Goal: Check status: Check status

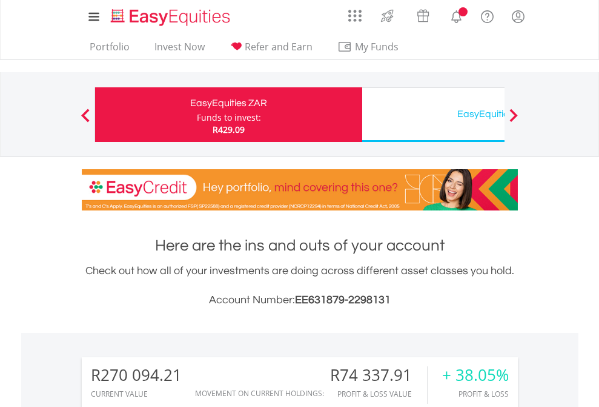
scroll to position [116, 190]
click at [197, 115] on div "Funds to invest:" at bounding box center [229, 118] width 64 height 12
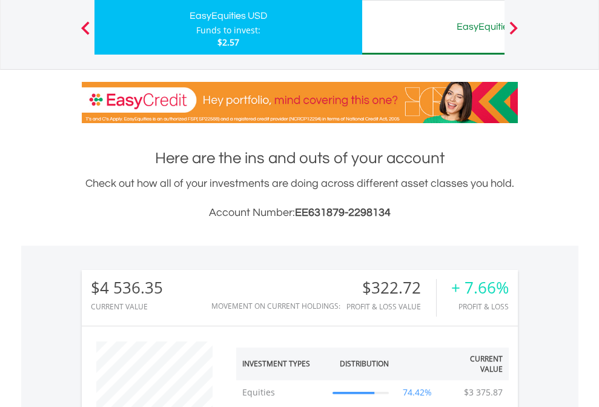
click at [433, 27] on div "EasyEquities AUD" at bounding box center [496, 26] width 253 height 17
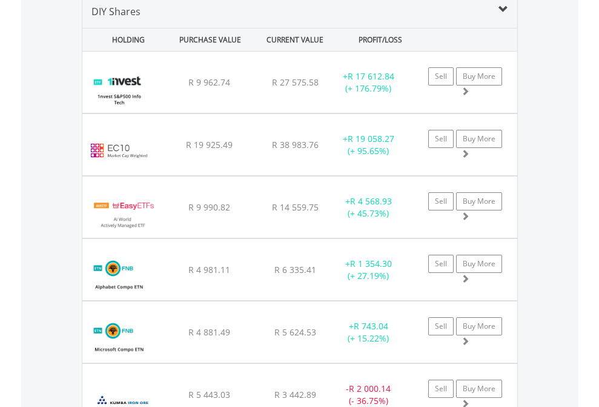
scroll to position [1171, 0]
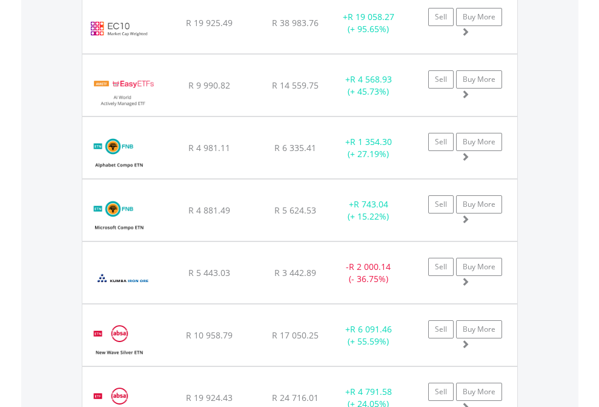
scroll to position [87, 0]
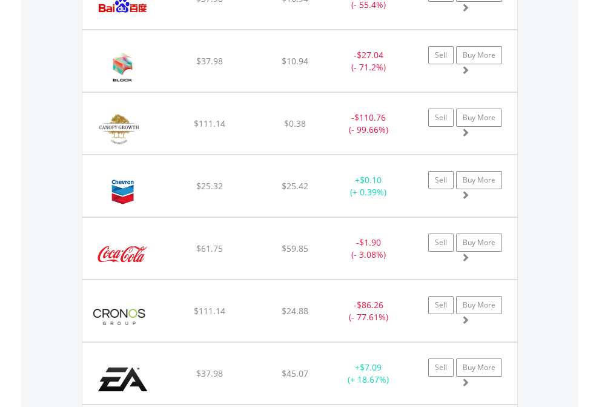
scroll to position [116, 190]
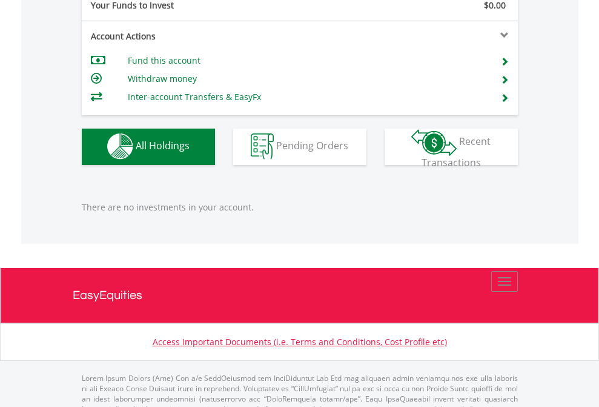
scroll to position [1200, 0]
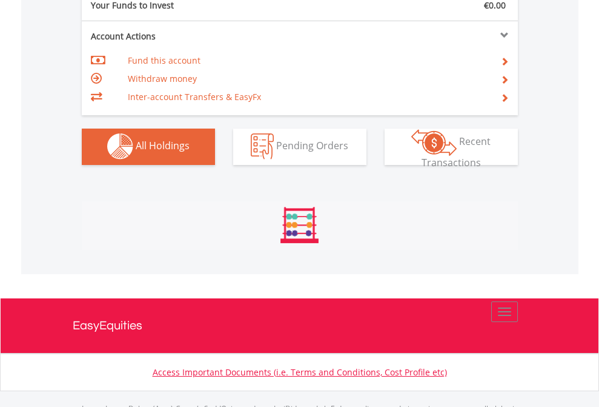
scroll to position [1200, 0]
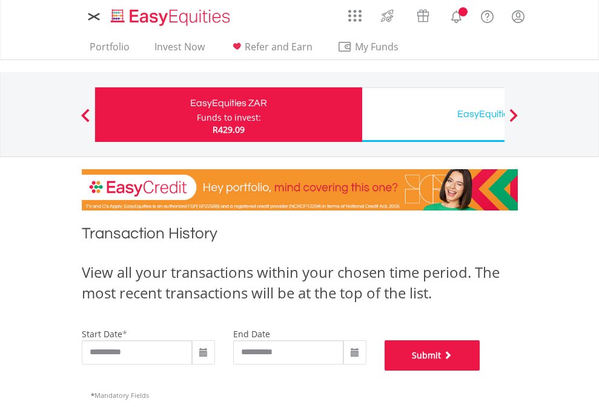
click at [481, 370] on button "Submit" at bounding box center [433, 355] width 96 height 30
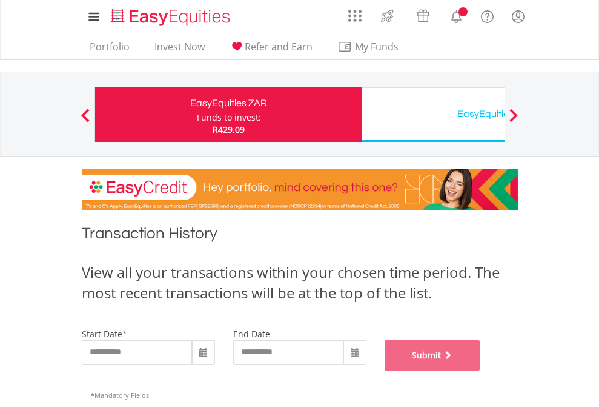
scroll to position [491, 0]
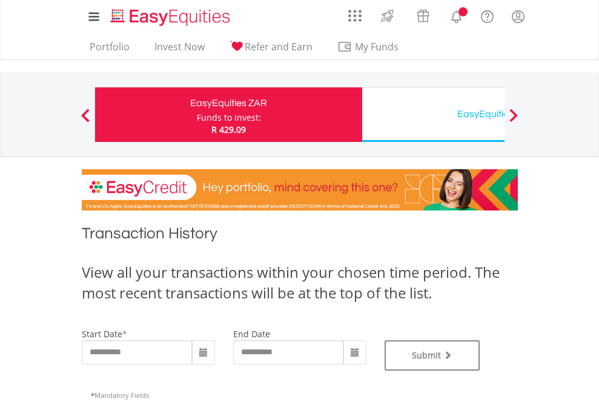
click at [433, 115] on div "EasyEquities USD" at bounding box center [496, 113] width 253 height 17
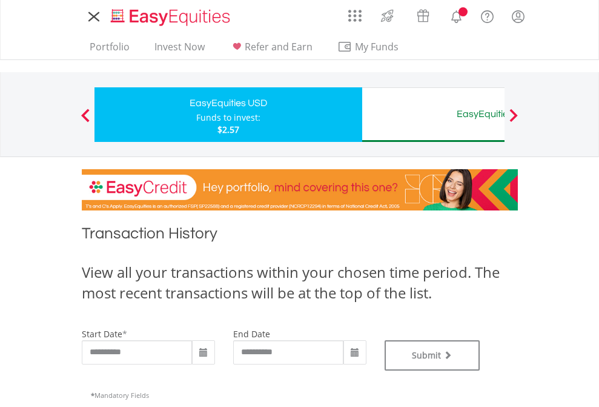
type input "**********"
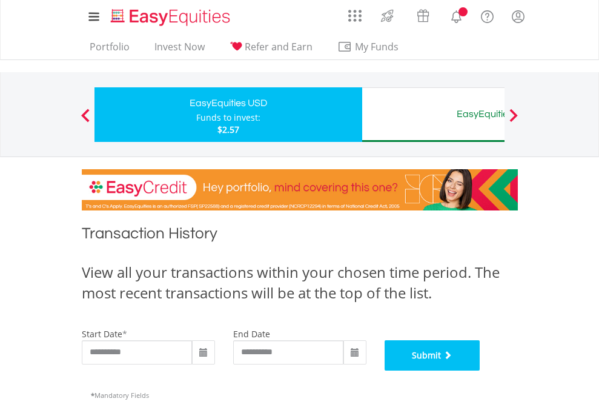
click at [481, 370] on button "Submit" at bounding box center [433, 355] width 96 height 30
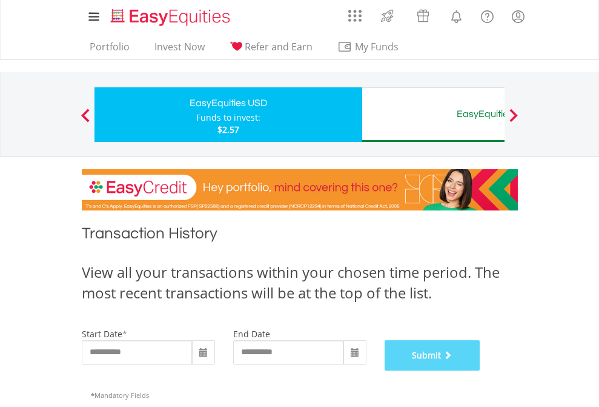
scroll to position [491, 0]
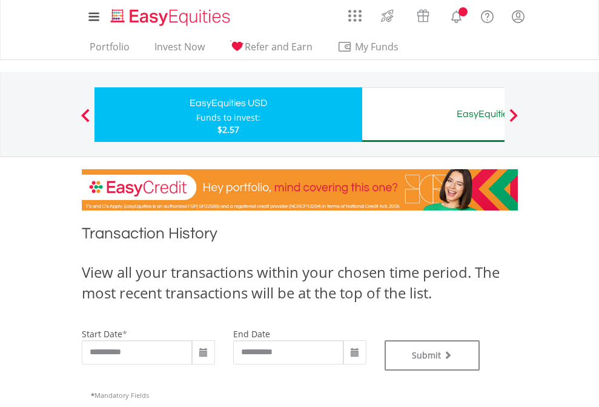
click at [433, 115] on div "EasyEquities AUD" at bounding box center [496, 113] width 253 height 17
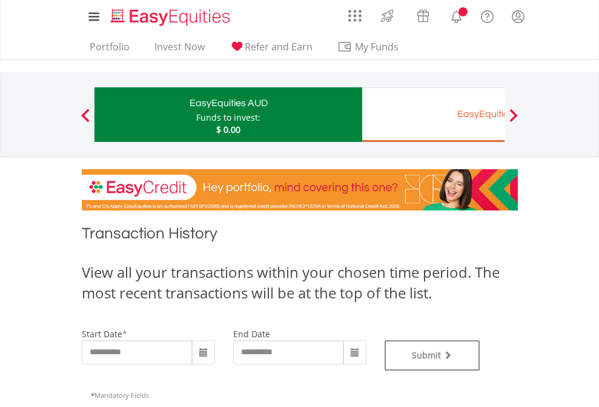
type input "**********"
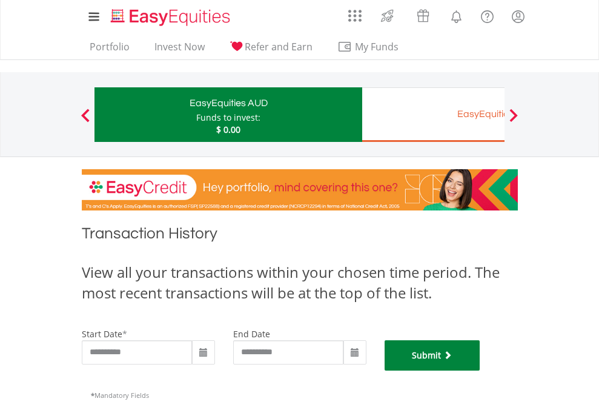
click at [481, 370] on button "Submit" at bounding box center [433, 355] width 96 height 30
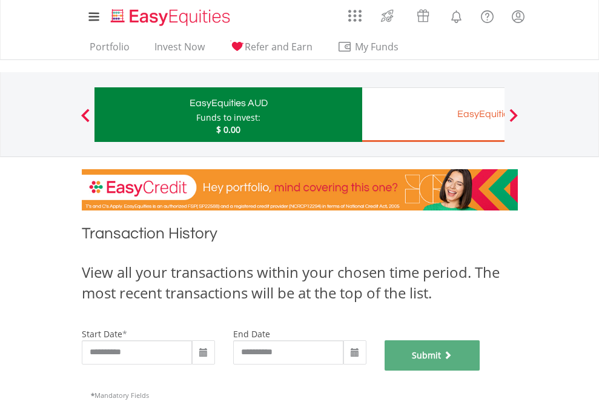
scroll to position [491, 0]
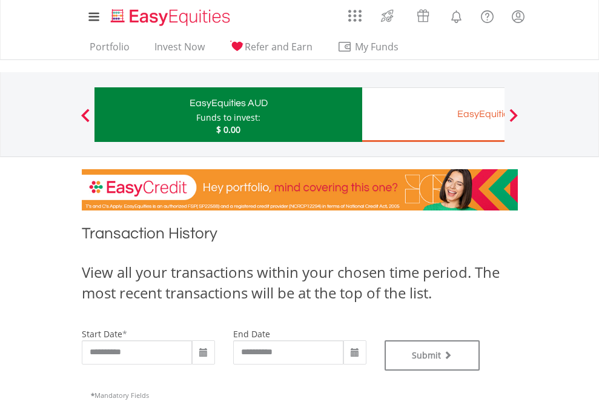
click at [433, 115] on div "EasyEquities EUR" at bounding box center [496, 113] width 253 height 17
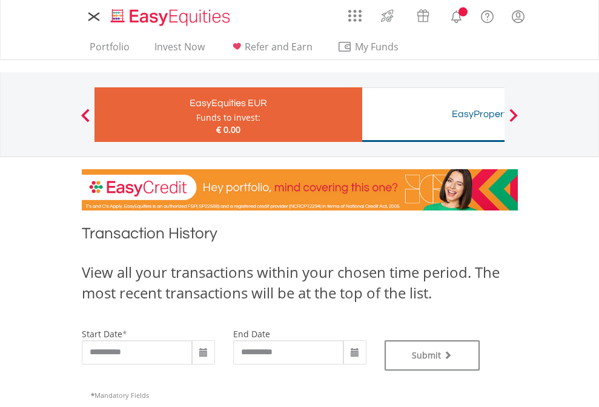
type input "**********"
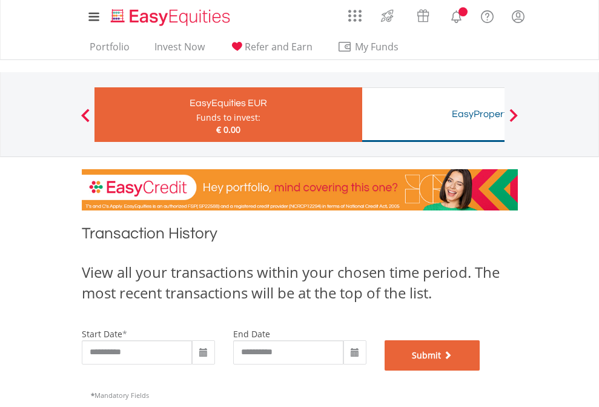
click at [481, 370] on button "Submit" at bounding box center [433, 355] width 96 height 30
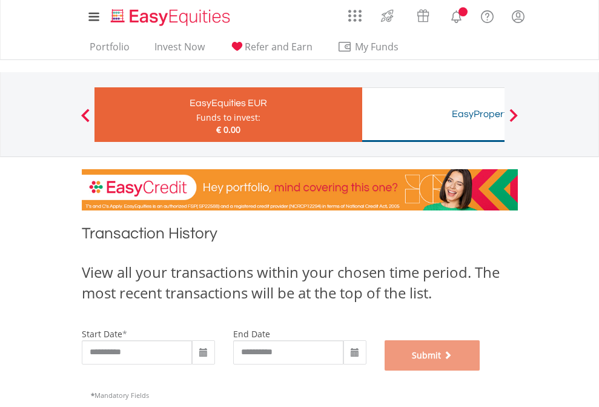
scroll to position [491, 0]
